Goal: Browse casually: Explore the website without a specific task or goal

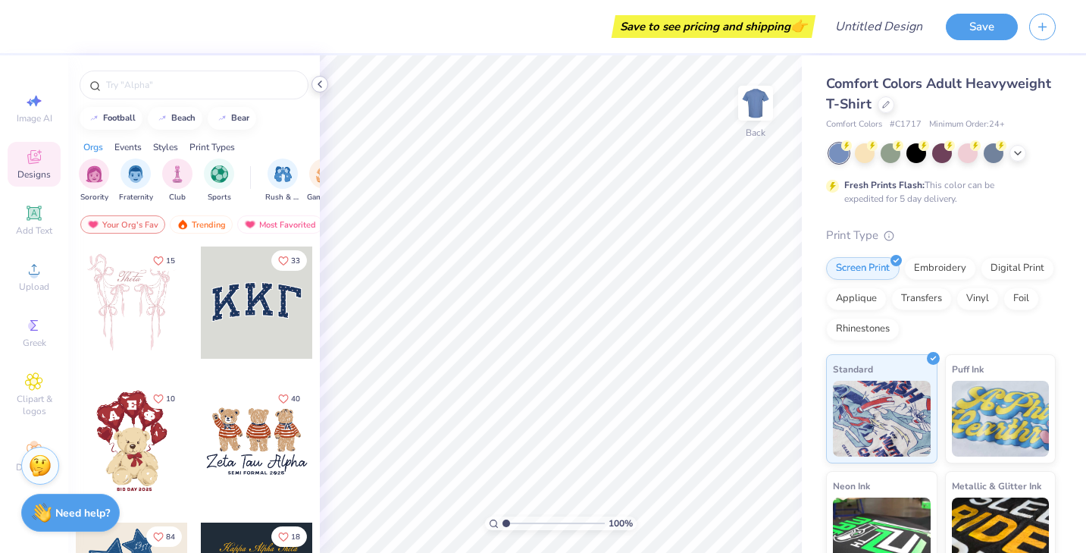
click at [321, 83] on icon at bounding box center [320, 84] width 12 height 12
click at [48, 19] on div "Save to see pricing and shipping 👉" at bounding box center [427, 26] width 770 height 53
